Goal: Navigation & Orientation: Find specific page/section

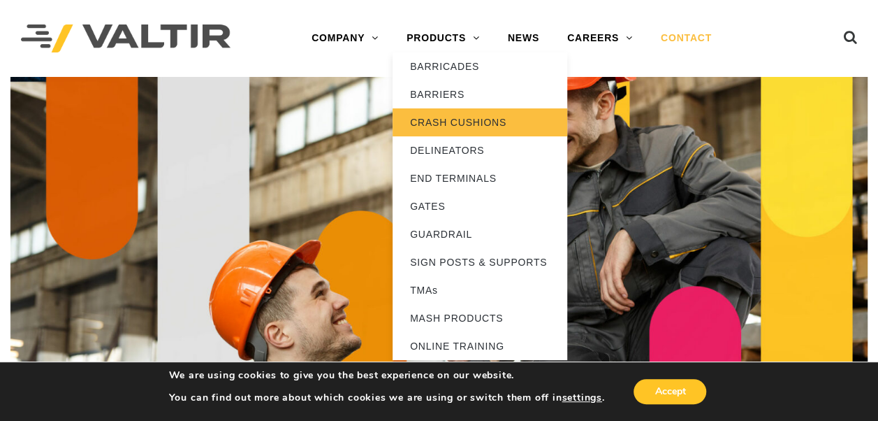
click at [449, 124] on link "CRASH CUSHIONS" at bounding box center [480, 122] width 175 height 28
